Goal: Task Accomplishment & Management: Complete application form

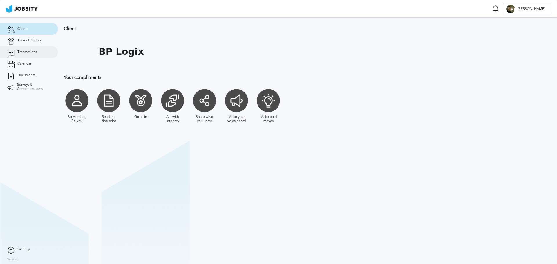
click at [27, 54] on span "Transactions" at bounding box center [26, 52] width 19 height 4
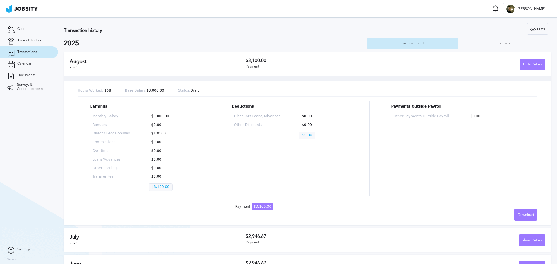
click at [151, 132] on p "$100.00" at bounding box center [167, 134] width 37 height 4
click at [326, 159] on div "Deductions Discounts Loans/Advances $0.00 Other Discounts $0.00 $0.00" at bounding box center [290, 148] width 116 height 95
click at [106, 56] on div "[DATE] $3,100.00 Payment Hide Details" at bounding box center [307, 64] width 487 height 24
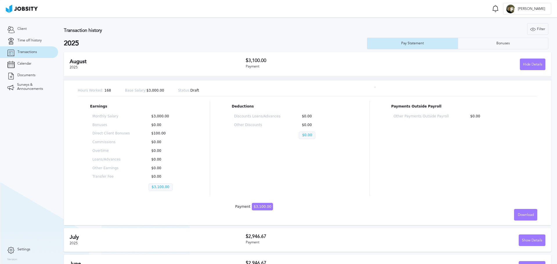
click at [97, 61] on h2 "August" at bounding box center [158, 62] width 176 height 6
click at [536, 67] on div "Hide Details" at bounding box center [532, 65] width 25 height 12
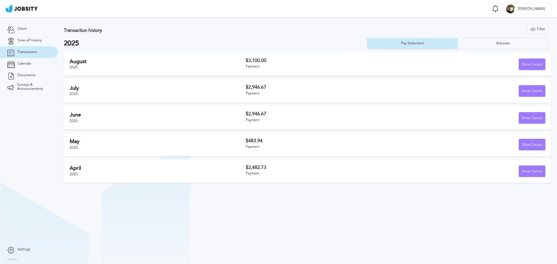
click at [265, 88] on h3 "$2,946.67" at bounding box center [321, 87] width 150 height 5
click at [517, 43] on div "Bonuses" at bounding box center [503, 44] width 90 height 12
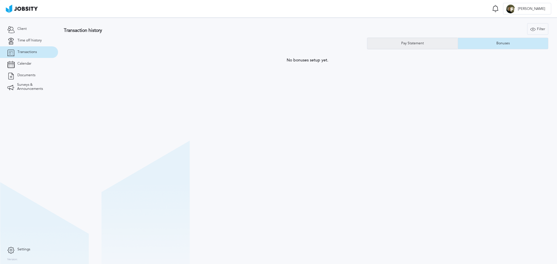
click at [449, 46] on div "Pay Statement" at bounding box center [412, 44] width 91 height 12
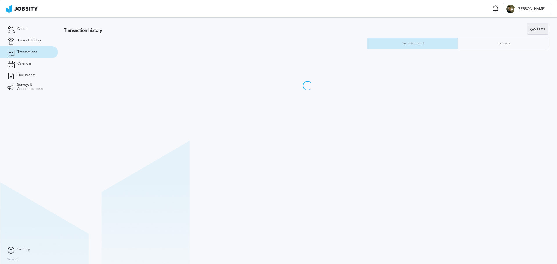
type input "2025"
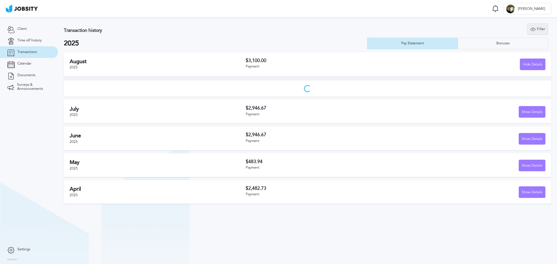
click at [543, 30] on div "Filter" at bounding box center [538, 30] width 21 height 12
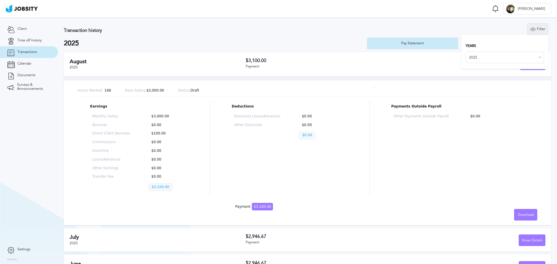
click at [543, 30] on div "Filter" at bounding box center [538, 30] width 21 height 12
click at [490, 21] on section "Transaction history Filter Years 2025 2025 Pay Statement Bonuses [DATE] $3,100.…" at bounding box center [307, 176] width 499 height 318
click at [167, 59] on h2 "August" at bounding box center [158, 62] width 176 height 6
click at [525, 68] on div "Hide Details" at bounding box center [532, 65] width 25 height 12
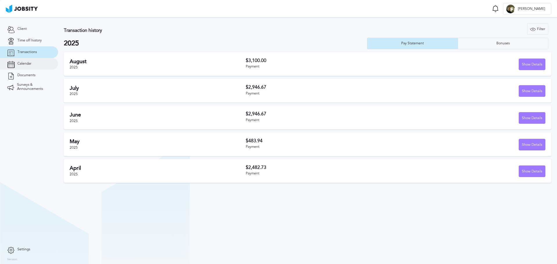
click at [32, 66] on link "Calendar" at bounding box center [29, 64] width 58 height 12
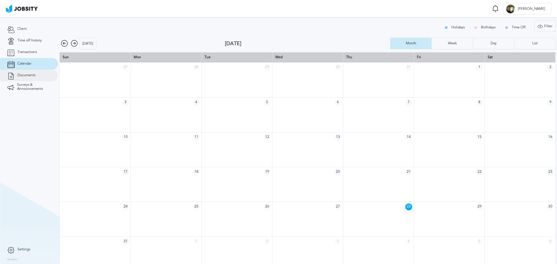
click at [20, 77] on span "Documents" at bounding box center [26, 75] width 18 height 4
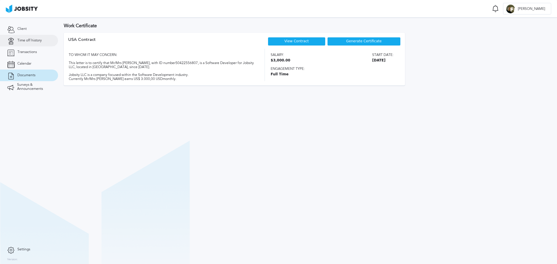
click at [24, 39] on span "Time off history" at bounding box center [29, 41] width 24 height 4
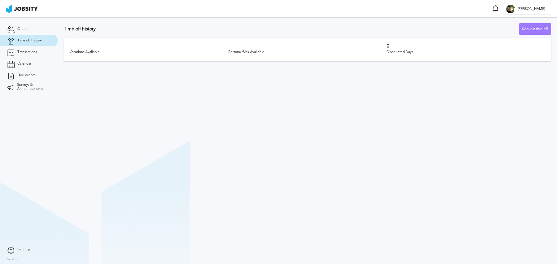
click at [91, 55] on div "Vacations Available" at bounding box center [149, 52] width 159 height 7
click at [547, 32] on div "Request time off" at bounding box center [535, 30] width 32 height 12
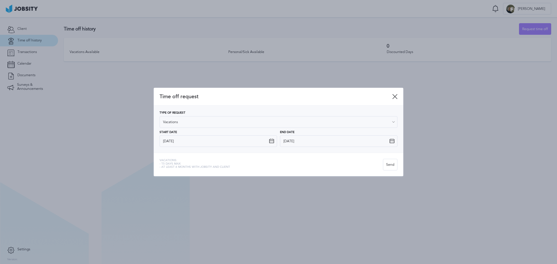
click at [173, 166] on span "- At least 6 months with jobsity and client" at bounding box center [195, 167] width 71 height 3
click at [177, 173] on div "Vacations: - 15 days max - At least 6 months with jobsity and client Send" at bounding box center [279, 165] width 250 height 24
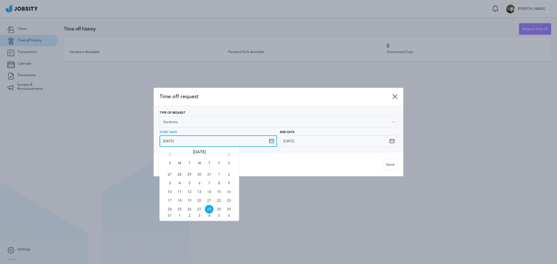
click at [240, 137] on input "[DATE]" at bounding box center [219, 142] width 118 height 12
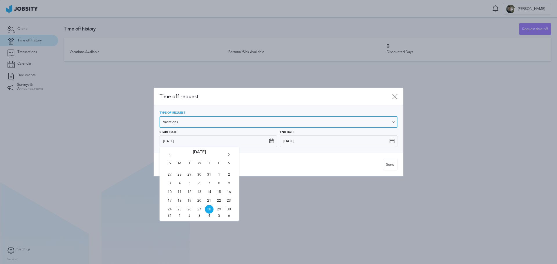
click at [254, 119] on input "Vacations" at bounding box center [279, 122] width 238 height 12
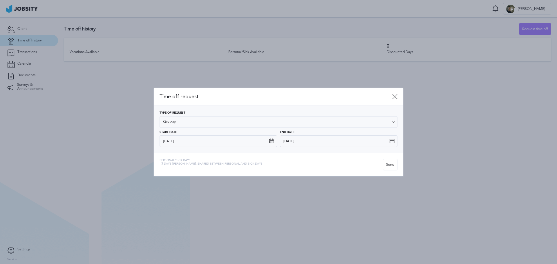
click at [214, 160] on div "Time off request Type of Request Sick day Vacations Personal day Sick day PTO M…" at bounding box center [279, 132] width 250 height 89
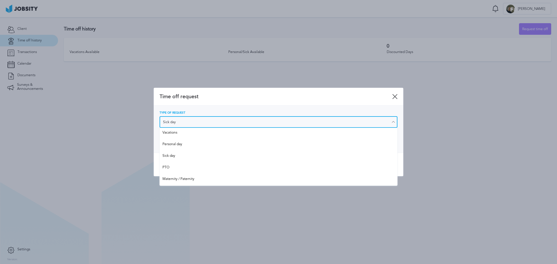
click at [253, 122] on input "Sick day" at bounding box center [279, 122] width 238 height 12
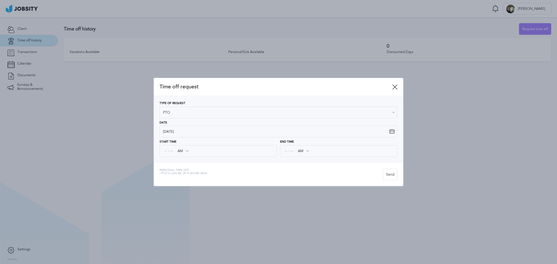
click at [192, 167] on div "Time off request Type of Request PTO Vacations Personal day Sick day PTO Matern…" at bounding box center [279, 132] width 250 height 108
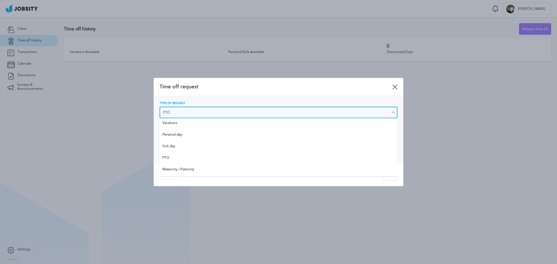
click at [183, 113] on input "PTO" at bounding box center [279, 113] width 238 height 12
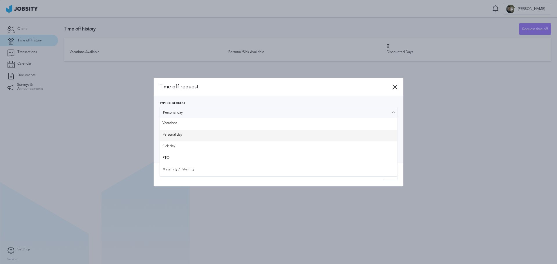
click at [179, 137] on div "Type of Request Personal day Vacations Personal day Sick day PTO Maternity / Pa…" at bounding box center [279, 129] width 238 height 55
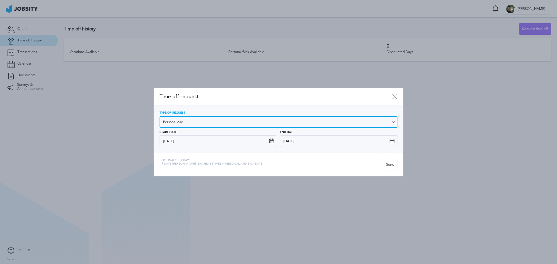
click at [201, 119] on input "Personal day" at bounding box center [279, 122] width 238 height 12
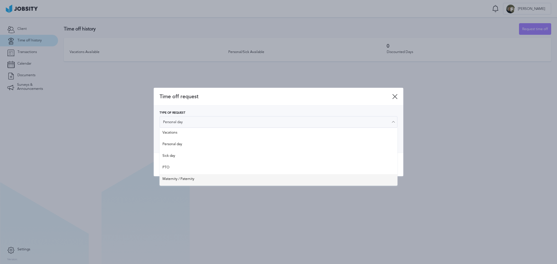
type input "Maternity / Paternity"
click at [180, 179] on div "Time off request Type of Request Maternity / Paternity Vacations Personal day S…" at bounding box center [278, 132] width 557 height 264
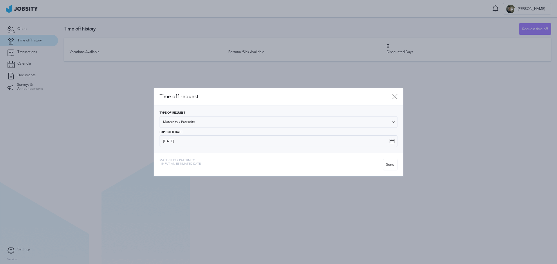
click at [398, 95] on div "Time off request" at bounding box center [279, 97] width 250 height 18
click at [395, 97] on icon at bounding box center [394, 96] width 5 height 5
